Goal: Navigation & Orientation: Find specific page/section

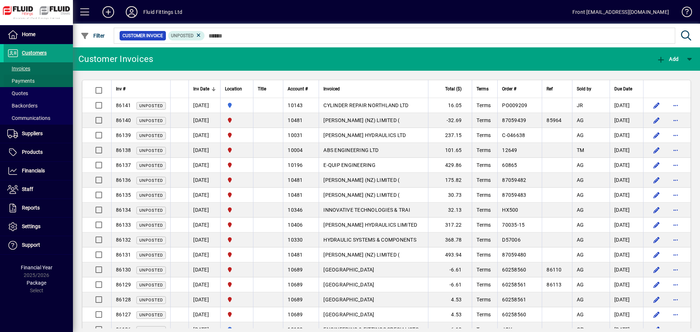
click at [24, 82] on span "Payments" at bounding box center [20, 81] width 27 height 6
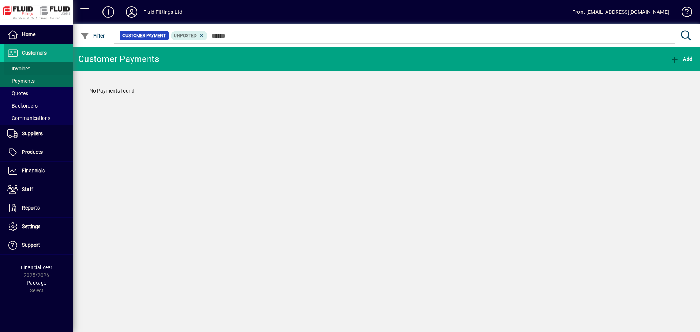
click at [27, 70] on span "Invoices" at bounding box center [18, 69] width 23 height 6
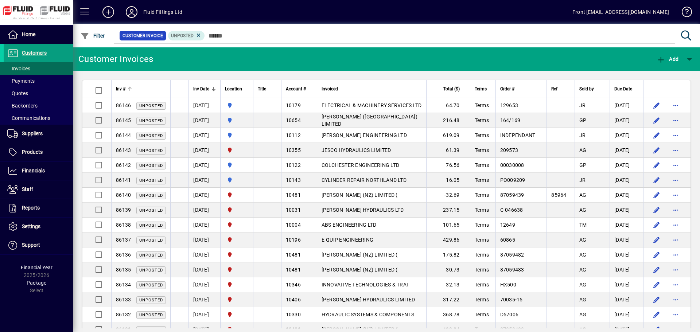
click at [150, 94] on th "Inv #" at bounding box center [140, 89] width 59 height 18
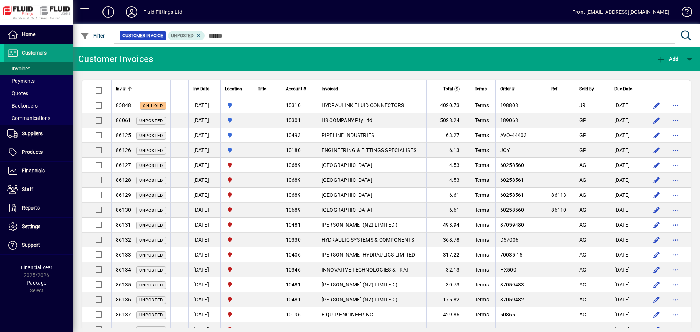
click at [150, 94] on th "Inv #" at bounding box center [140, 89] width 59 height 18
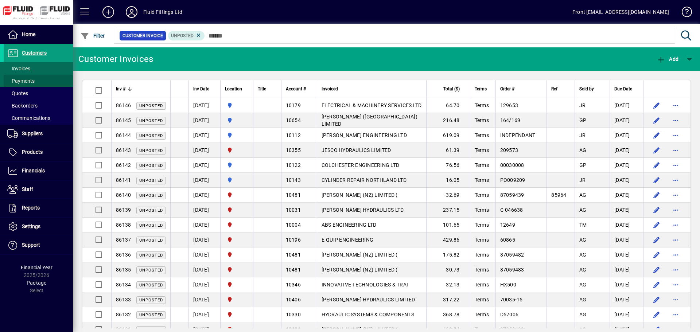
click at [38, 81] on span at bounding box center [38, 81] width 69 height 18
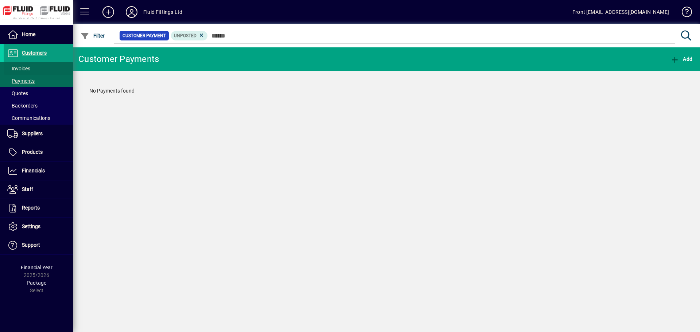
click at [38, 70] on span at bounding box center [38, 69] width 69 height 18
